Goal: Consume media (video, audio)

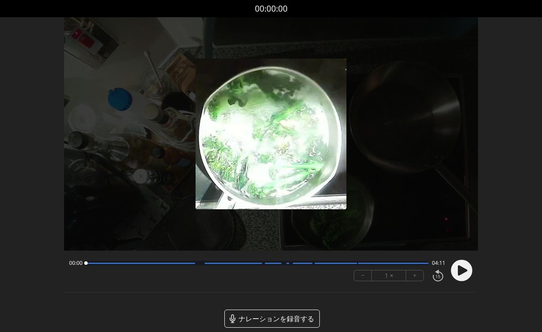
click at [414, 275] on font "+" at bounding box center [414, 275] width 3 height 10
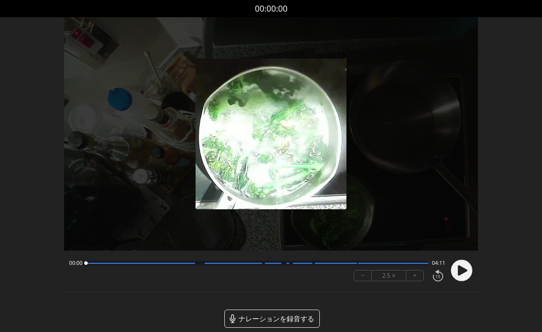
click at [462, 268] on icon at bounding box center [462, 270] width 9 height 10
click at [366, 262] on div at bounding box center [393, 262] width 71 height 1
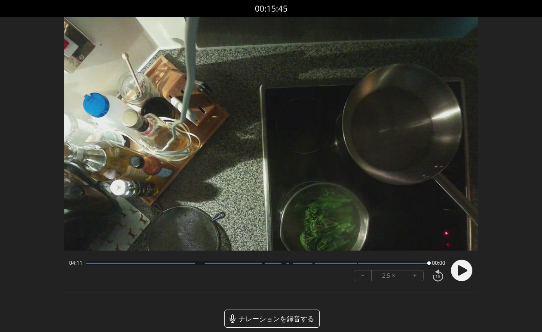
click at [326, 264] on div at bounding box center [257, 263] width 343 height 4
click at [365, 277] on button "−" at bounding box center [363, 275] width 18 height 10
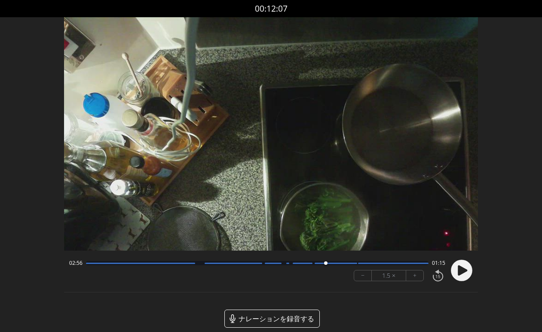
click at [365, 277] on button "−" at bounding box center [363, 275] width 18 height 10
click at [404, 276] on div "0.75 ×" at bounding box center [389, 275] width 34 height 10
click at [410, 276] on button "+" at bounding box center [414, 275] width 17 height 10
click at [457, 268] on circle at bounding box center [463, 270] width 22 height 22
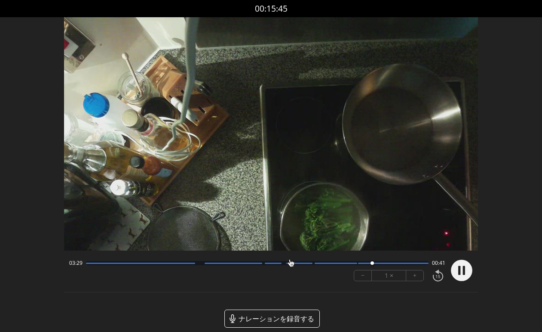
click at [360, 264] on div at bounding box center [257, 263] width 343 height 4
click at [351, 264] on div at bounding box center [257, 263] width 343 height 4
click at [369, 264] on div at bounding box center [375, 263] width 12 height 12
click at [365, 264] on div at bounding box center [257, 263] width 343 height 4
click at [360, 264] on div at bounding box center [366, 263] width 12 height 12
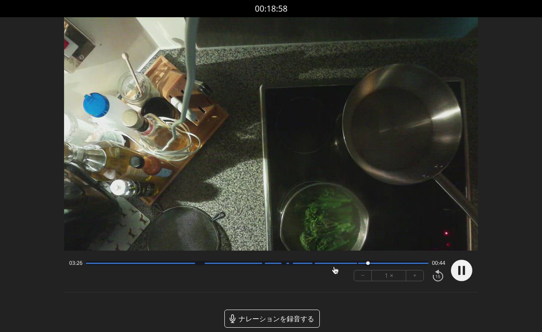
click at [456, 271] on circle at bounding box center [463, 270] width 22 height 22
